Goal: Contribute content: Add original content to the website for others to see

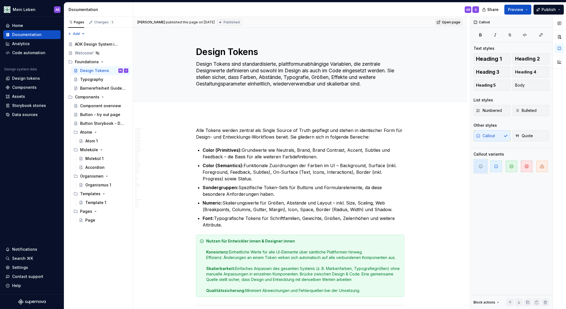
click at [457, 22] on span "Open page" at bounding box center [451, 22] width 18 height 4
type textarea "*"
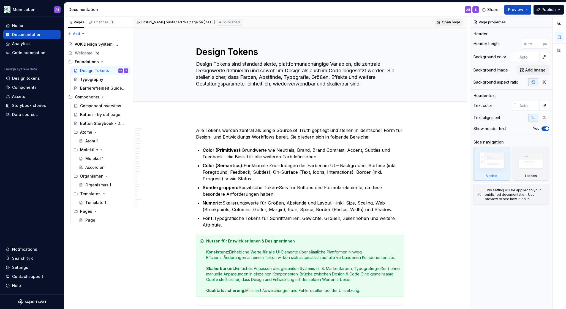
click at [458, 19] on link "Open page" at bounding box center [449, 22] width 28 height 8
click at [23, 51] on div "Code automation" at bounding box center [28, 53] width 33 height 6
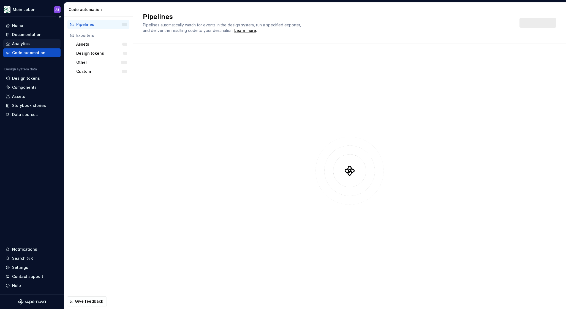
click at [20, 46] on div "Analytics" at bounding box center [21, 44] width 18 height 6
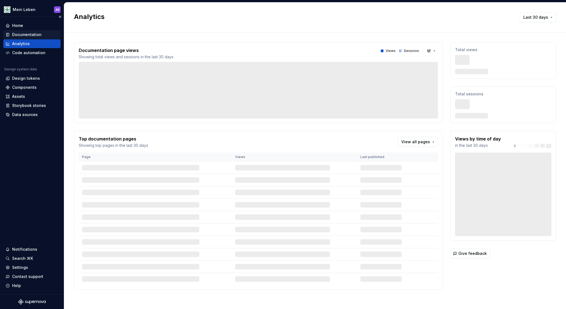
click at [23, 36] on div "Documentation" at bounding box center [26, 35] width 29 height 6
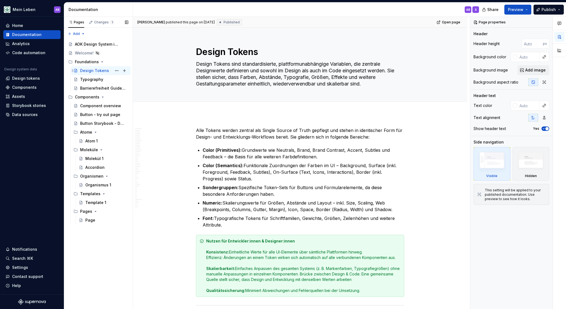
click at [94, 69] on div "Design Tokens" at bounding box center [94, 71] width 29 height 6
click at [546, 11] on span "Publish" at bounding box center [548, 10] width 14 height 6
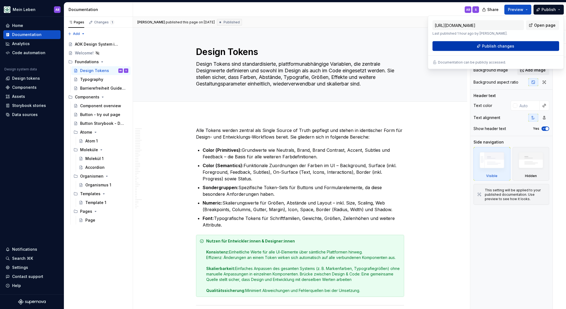
click at [492, 48] on span "Publish changes" at bounding box center [498, 46] width 32 height 6
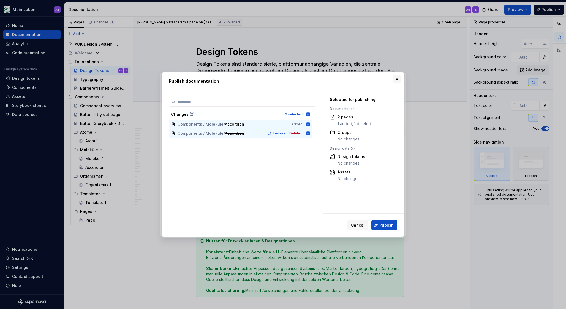
click at [398, 79] on button "button" at bounding box center [397, 79] width 8 height 8
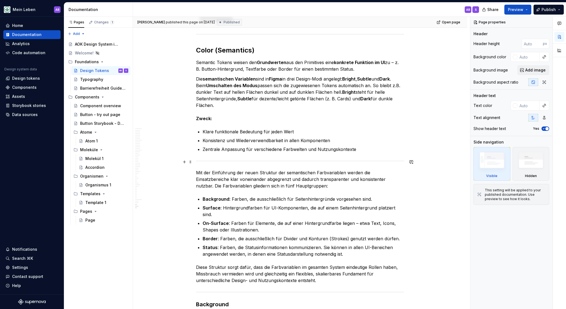
scroll to position [7615, 0]
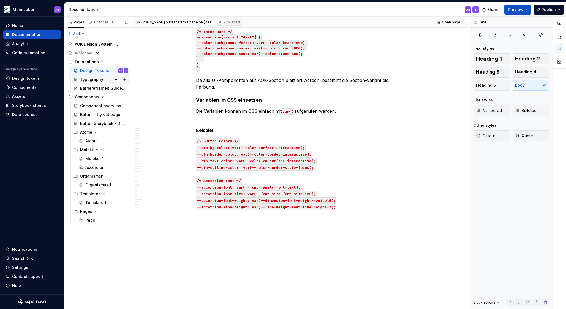
click at [99, 76] on div "Typography" at bounding box center [104, 80] width 48 height 8
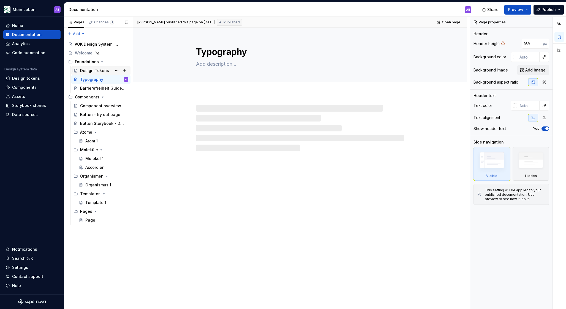
click at [99, 68] on div "Design Tokens" at bounding box center [94, 71] width 29 height 6
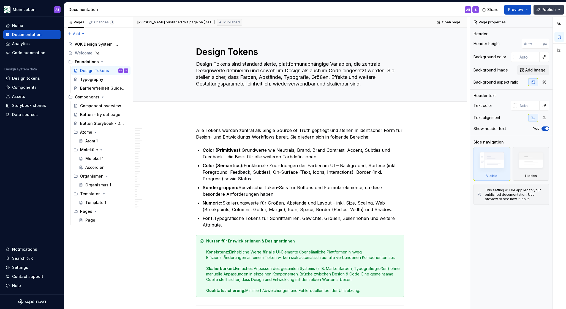
click at [550, 9] on span "Publish" at bounding box center [548, 10] width 14 height 6
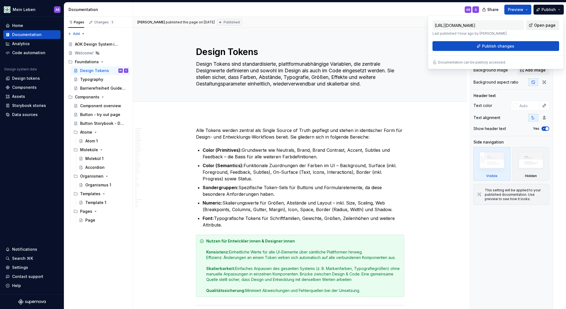
click at [534, 27] on link "Open page" at bounding box center [542, 25] width 33 height 10
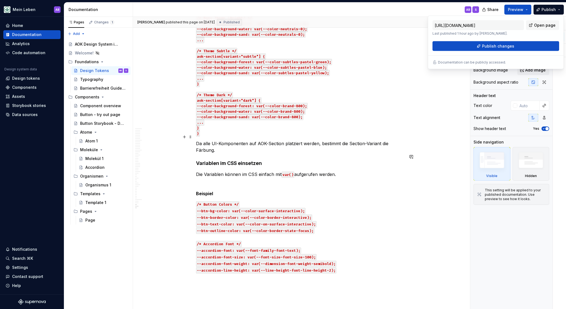
scroll to position [7535, 0]
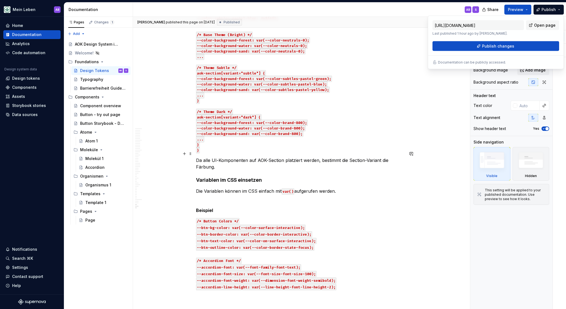
click at [184, 158] on div "[PERSON_NAME] published this page on [DATE] Published Open page Design Tokens D…" at bounding box center [301, 163] width 337 height 293
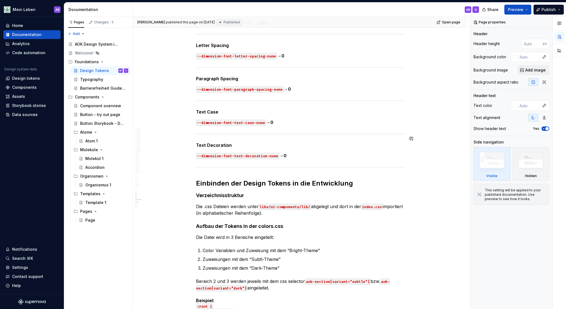
scroll to position [7198, 0]
click at [555, 8] on button "Publish" at bounding box center [548, 10] width 30 height 10
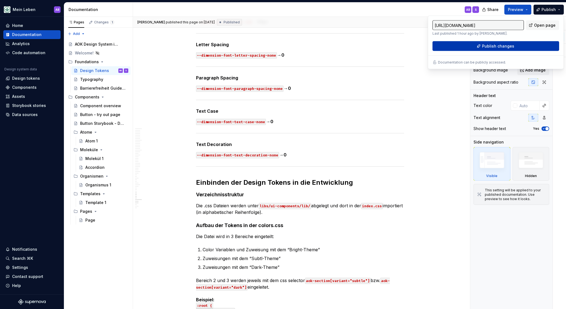
click at [497, 45] on span "Publish changes" at bounding box center [498, 46] width 32 height 6
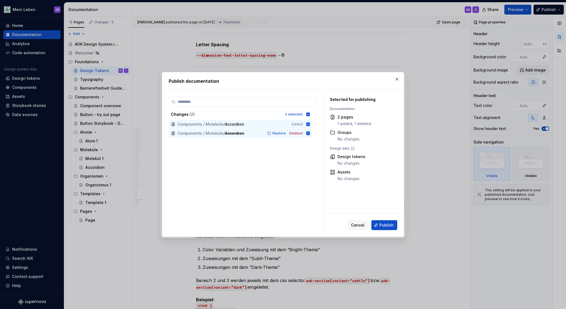
click at [350, 120] on div "2 pages" at bounding box center [354, 117] width 34 height 6
click at [396, 80] on button "button" at bounding box center [397, 79] width 8 height 8
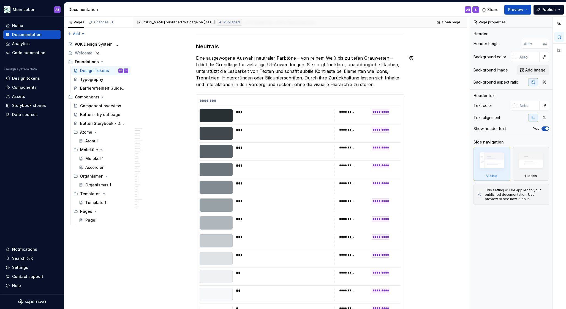
scroll to position [0, 0]
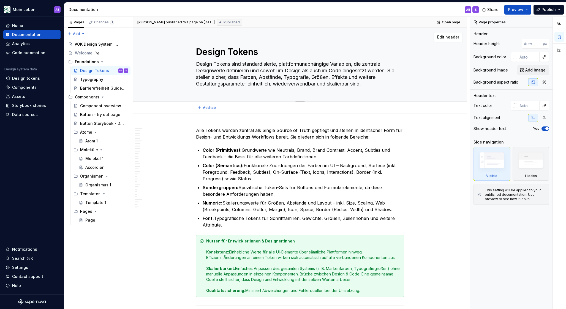
click at [374, 84] on textarea "Design Tokens sind standardisierte, plattformunabhängige Variablen, die zentral…" at bounding box center [299, 74] width 208 height 29
type textarea "*"
type textarea "Design Tokens sind standardisierte, plattformunabhängige Variablen, die zentral…"
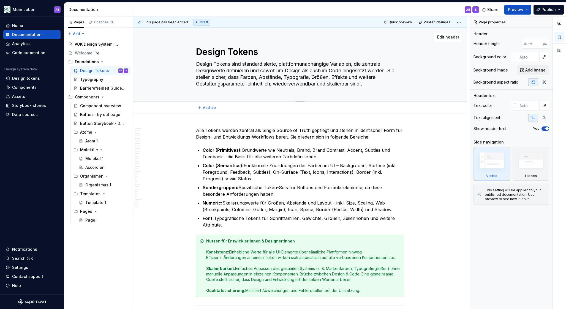
type textarea "*"
type textarea "Design Tokens sind standardisierte, plattformunabhängige Variablen, die zentral…"
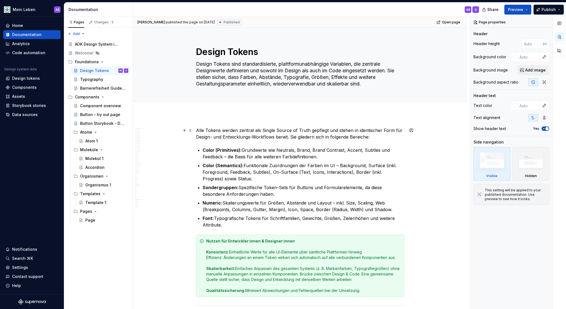
type textarea "*"
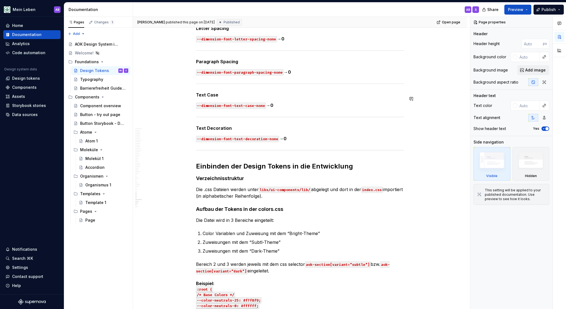
scroll to position [7219, 0]
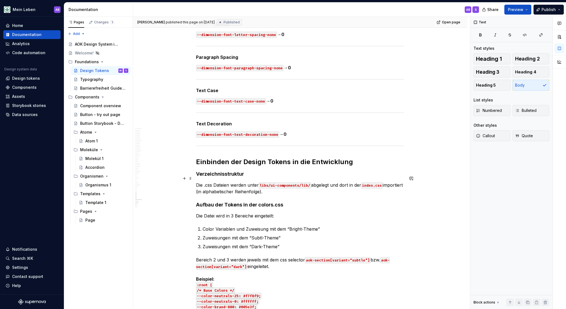
click at [285, 185] on p "Die .css Dateien werden unter libs/ui-components/lib/ abgelegt und dort in der …" at bounding box center [300, 188] width 208 height 13
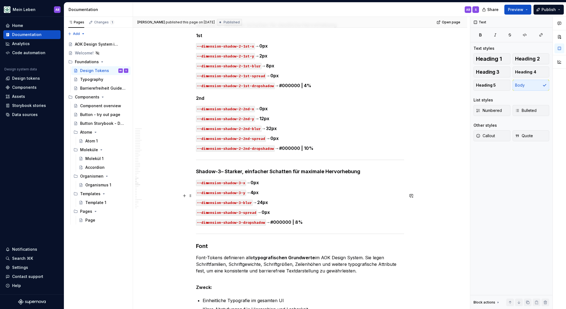
scroll to position [6563, 0]
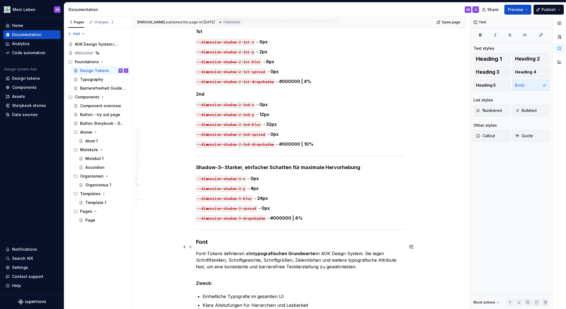
click at [362, 260] on p "Font-Tokens definieren alle typografischen Grundwerte im AOK Design System. Sie…" at bounding box center [300, 260] width 208 height 20
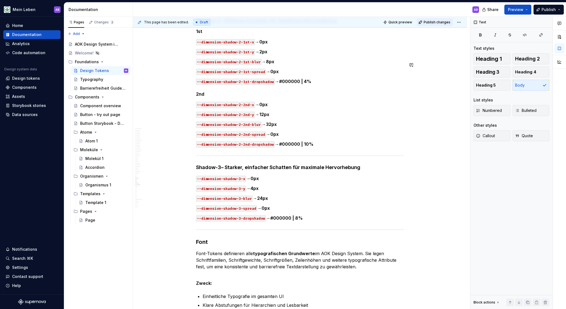
click at [441, 21] on span "Publish changes" at bounding box center [437, 22] width 27 height 4
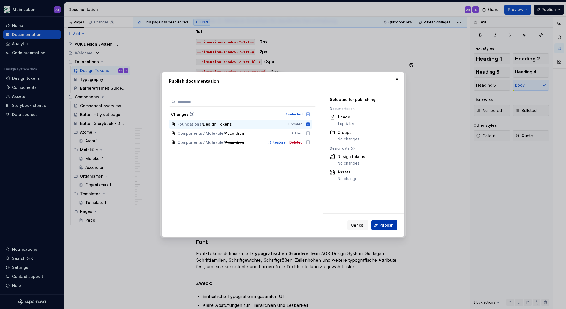
click at [387, 226] on span "Publish" at bounding box center [386, 226] width 14 height 6
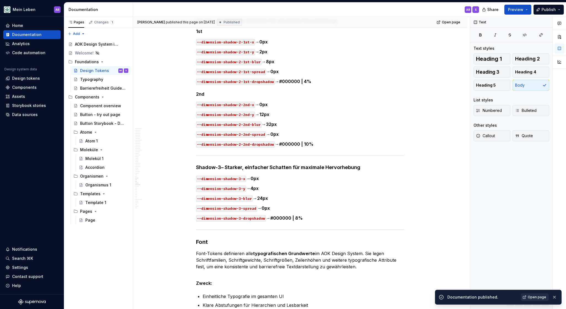
click at [531, 296] on span "Open page" at bounding box center [537, 297] width 18 height 4
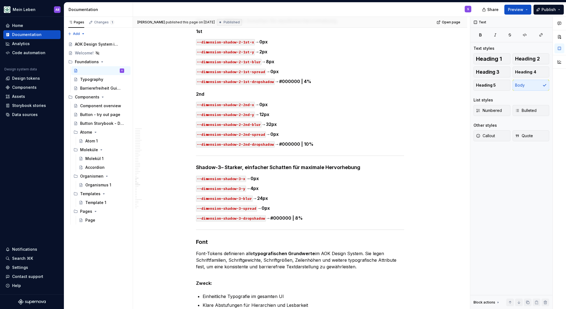
type textarea "*"
